Goal: Navigation & Orientation: Find specific page/section

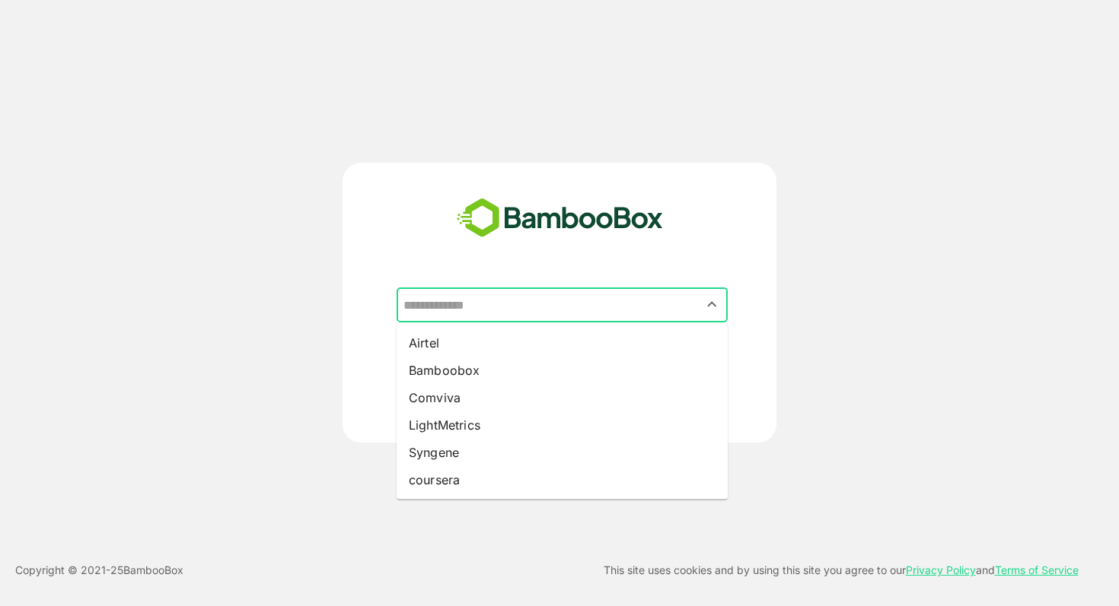
click at [454, 296] on input "text" at bounding box center [561, 305] width 325 height 29
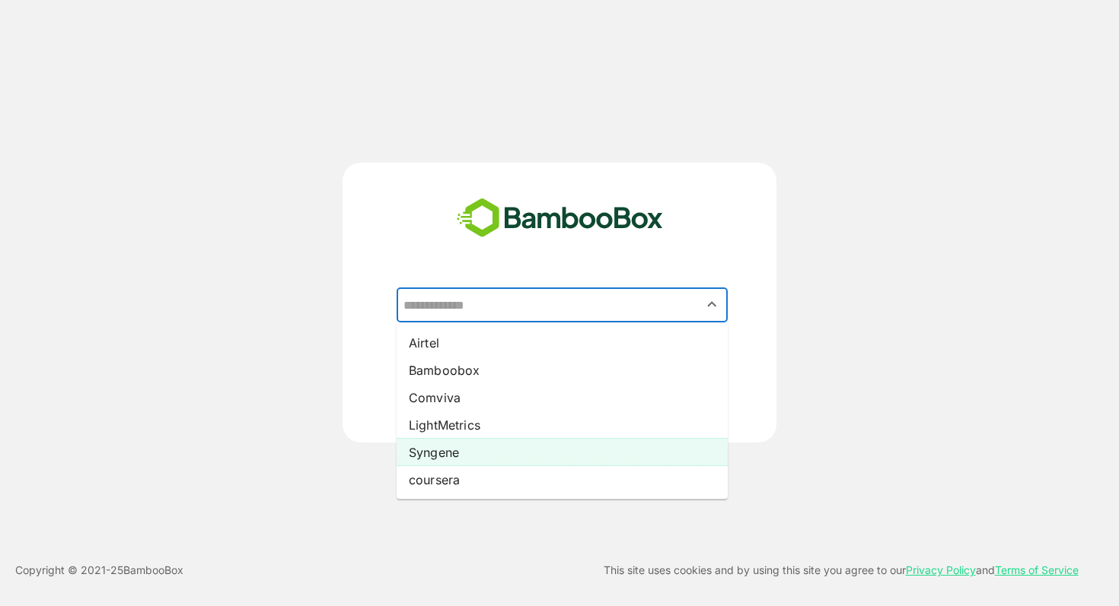
click at [438, 448] on li "Syngene" at bounding box center [561, 452] width 331 height 27
type input "*******"
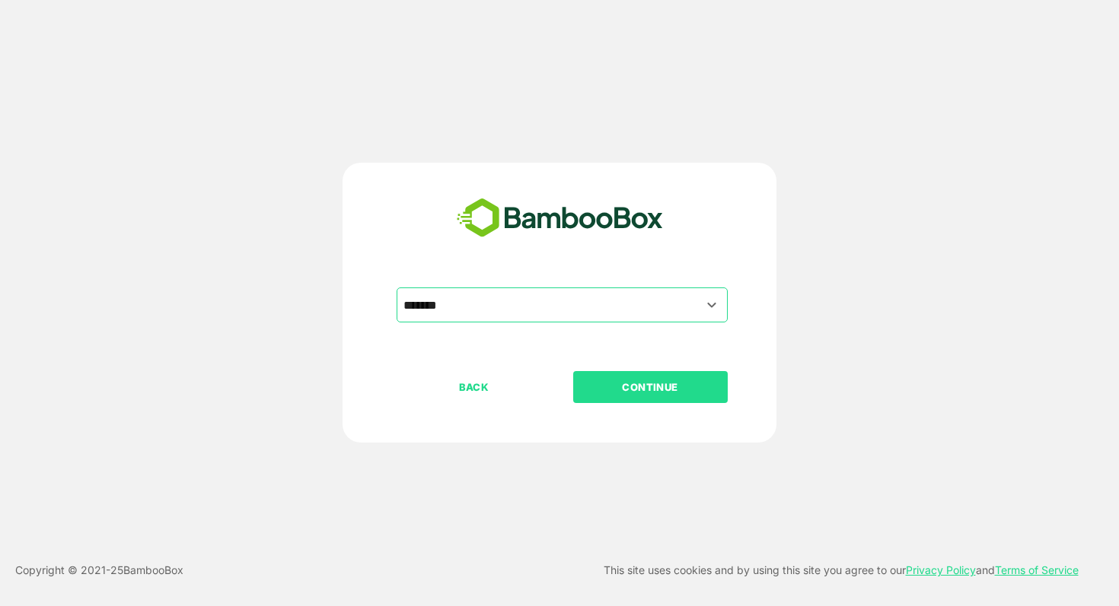
click at [616, 388] on p "CONTINUE" at bounding box center [650, 387] width 152 height 17
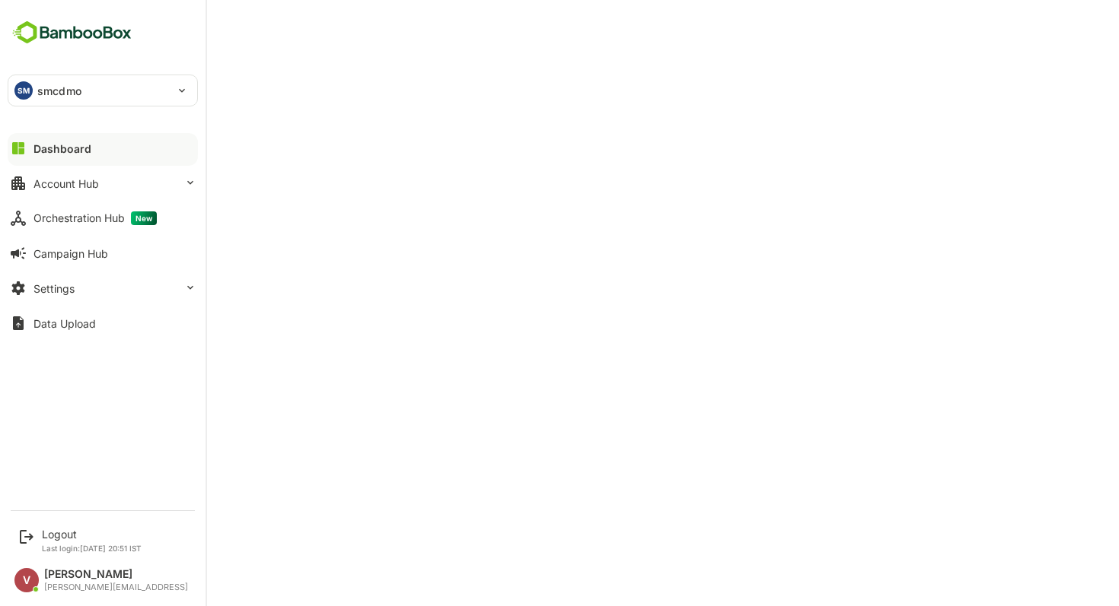
click at [184, 86] on div "SM smcdmo" at bounding box center [102, 90] width 189 height 30
click at [85, 166] on li "LM lmcdmo" at bounding box center [105, 168] width 190 height 33
click at [38, 142] on div "Dashboard" at bounding box center [62, 148] width 58 height 13
click at [61, 154] on button "Dashboard" at bounding box center [103, 148] width 190 height 30
click at [49, 530] on div "Logout" at bounding box center [92, 534] width 100 height 13
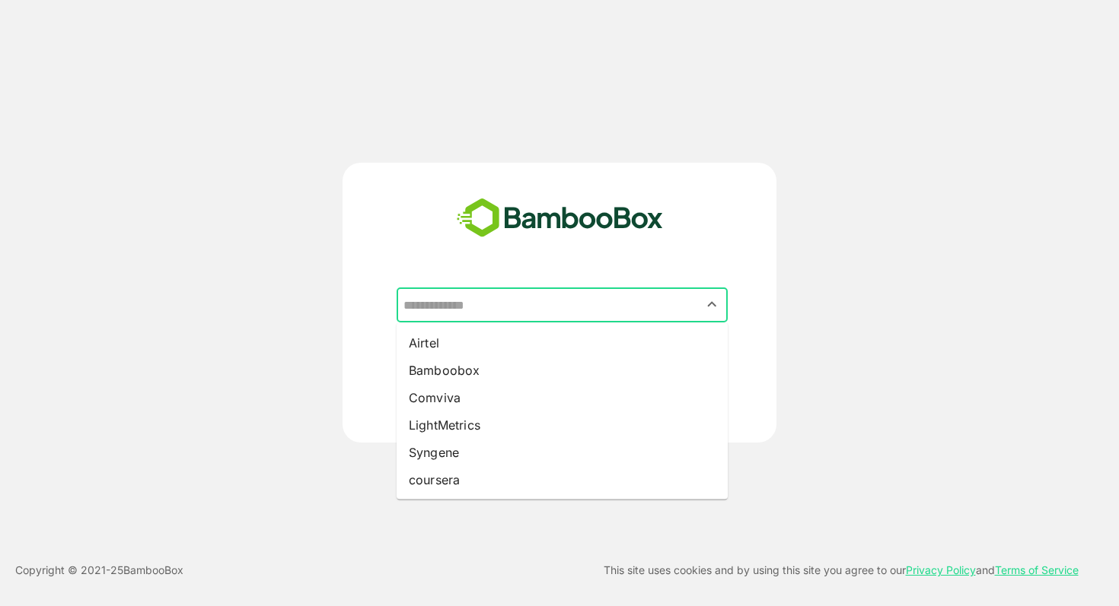
click at [501, 302] on input "text" at bounding box center [561, 305] width 325 height 29
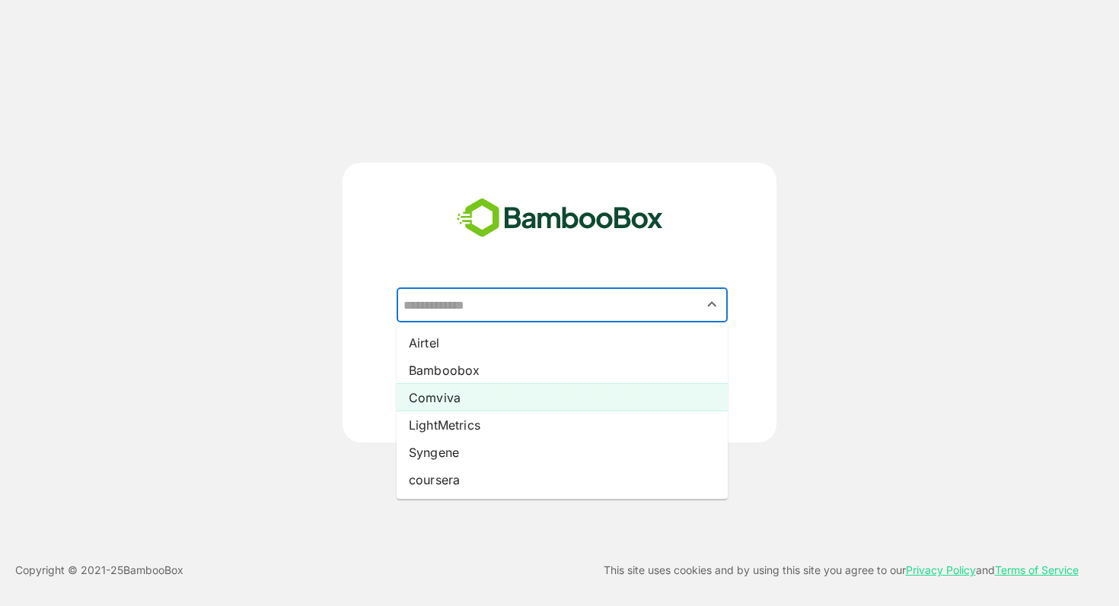
click at [468, 385] on li "Comviva" at bounding box center [561, 397] width 331 height 27
type input "*******"
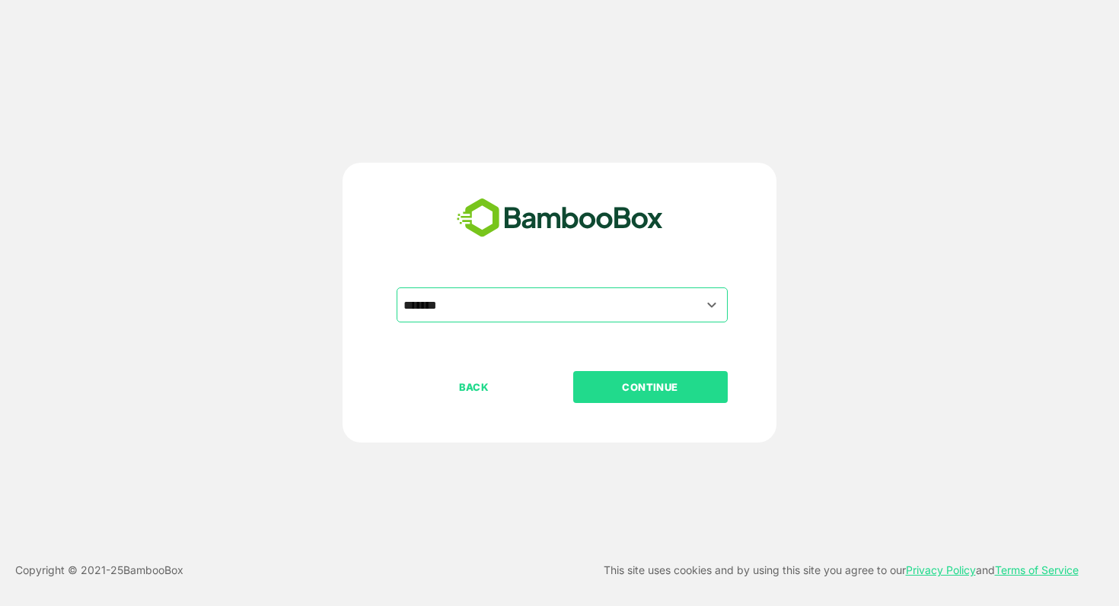
click at [650, 386] on p "CONTINUE" at bounding box center [650, 387] width 152 height 17
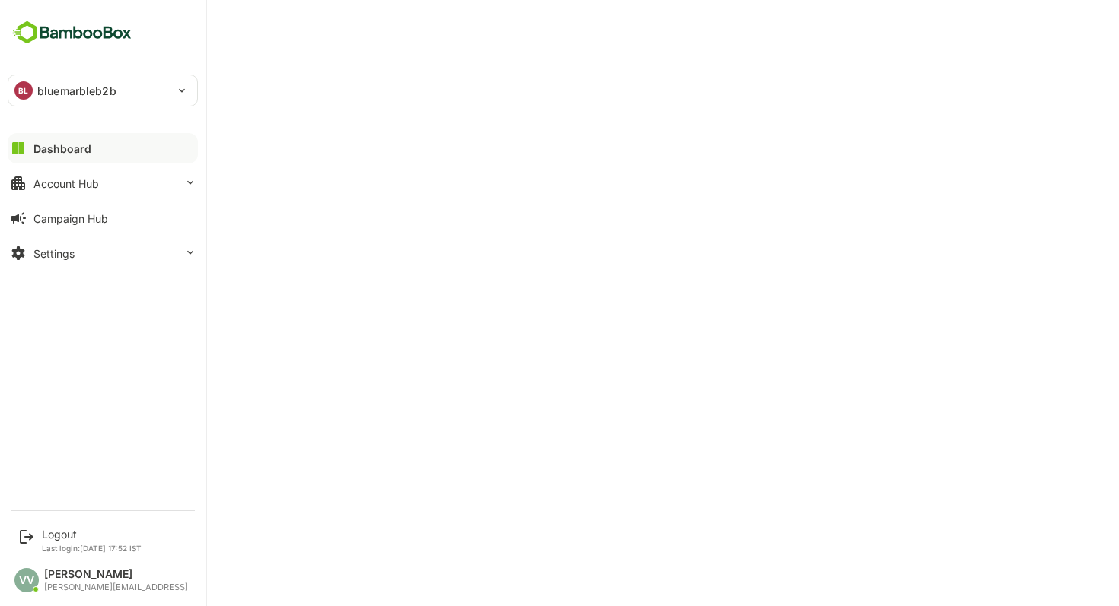
click at [114, 87] on p "bluemarbleb2b" at bounding box center [76, 91] width 79 height 16
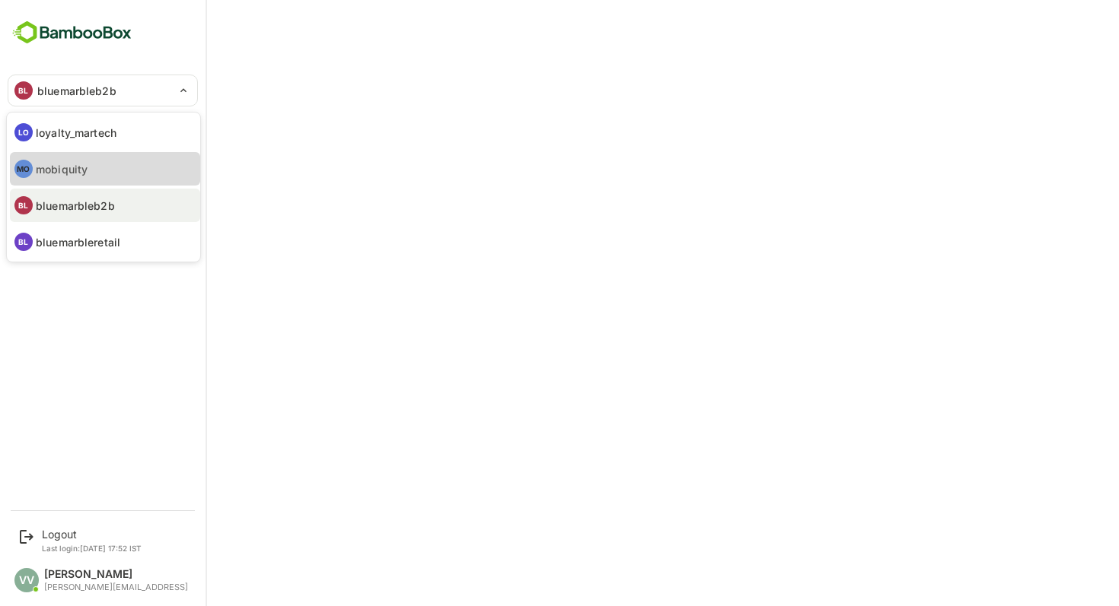
click at [80, 169] on p "mobiquity" at bounding box center [62, 169] width 52 height 16
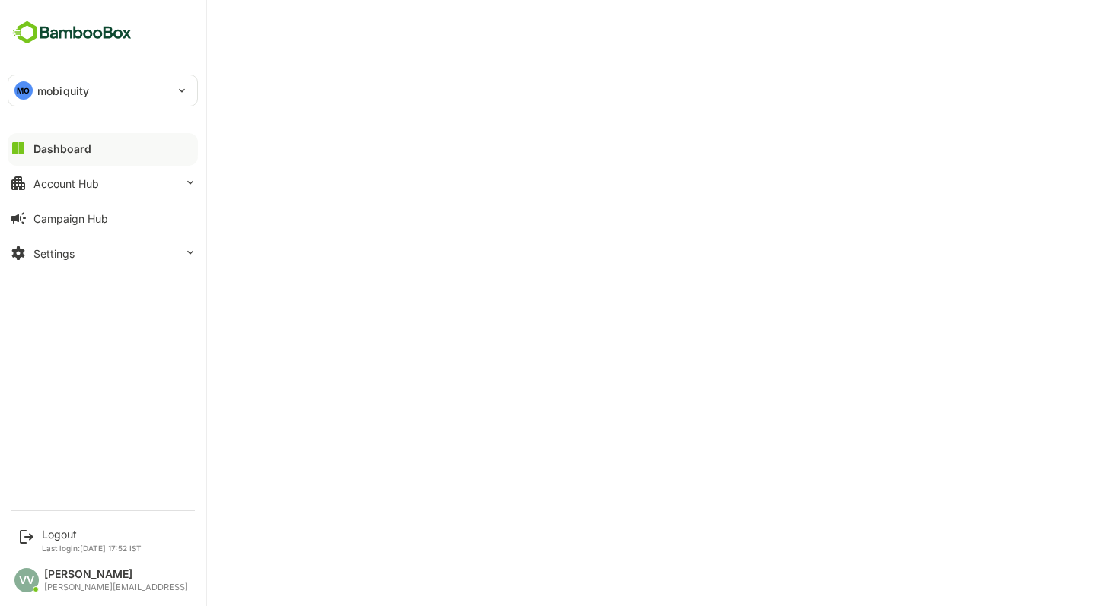
click at [77, 96] on p "mobiquity" at bounding box center [63, 91] width 52 height 16
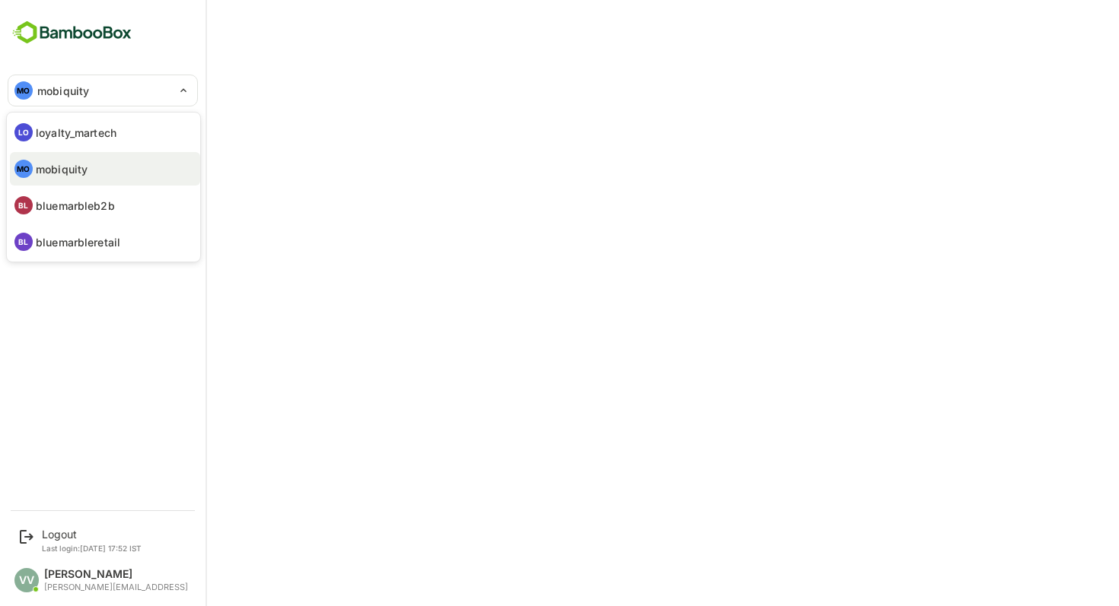
click at [64, 209] on p "bluemarbleb2b" at bounding box center [75, 206] width 79 height 16
